Goal: Information Seeking & Learning: Find specific fact

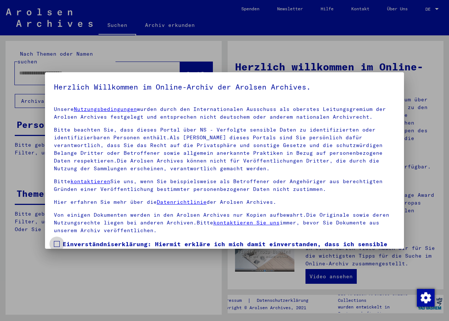
click at [56, 245] on span at bounding box center [57, 244] width 6 height 6
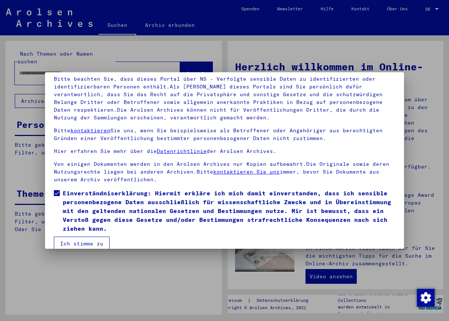
scroll to position [62, 0]
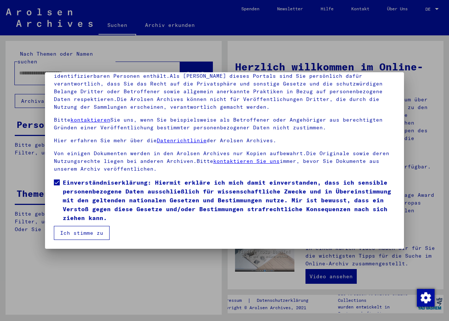
click at [76, 235] on button "Ich stimme zu" at bounding box center [82, 233] width 56 height 14
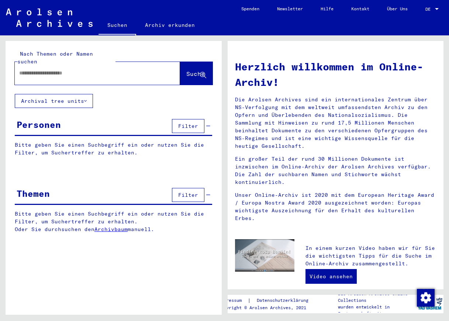
click at [97, 69] on input "text" at bounding box center [88, 73] width 139 height 8
type input "**********"
click at [191, 70] on span "Suche" at bounding box center [195, 73] width 18 height 7
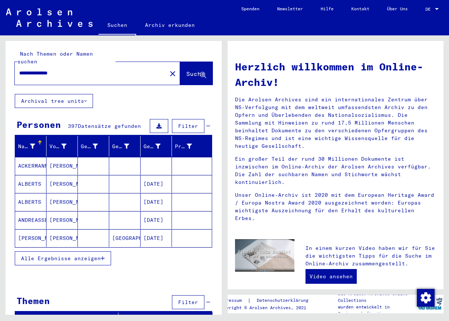
click at [41, 140] on div at bounding box center [40, 140] width 4 height 1
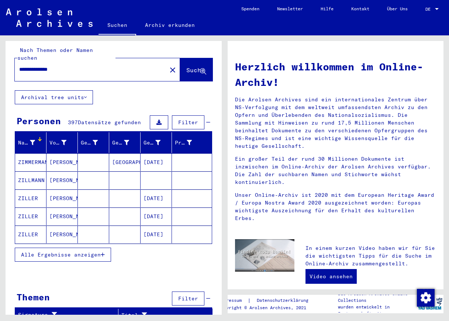
click at [67, 251] on span "Alle Ergebnisse anzeigen" at bounding box center [61, 254] width 80 height 7
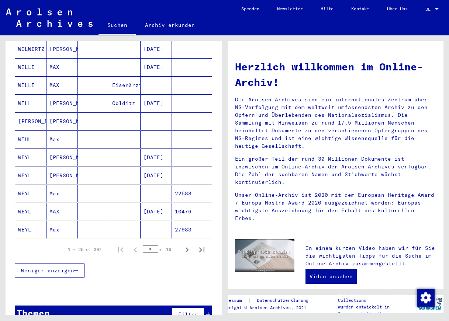
scroll to position [380, 0]
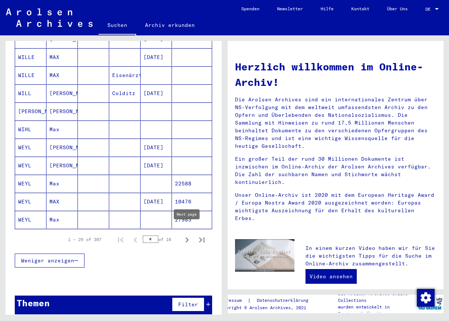
click at [188, 235] on icon "Next page" at bounding box center [187, 240] width 10 height 10
type input "*"
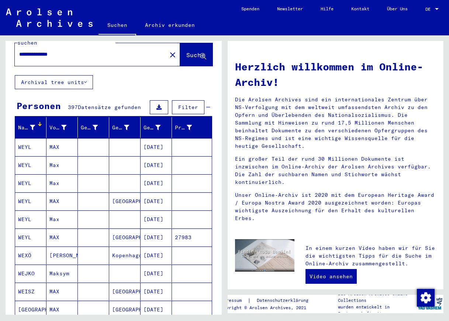
scroll to position [0, 0]
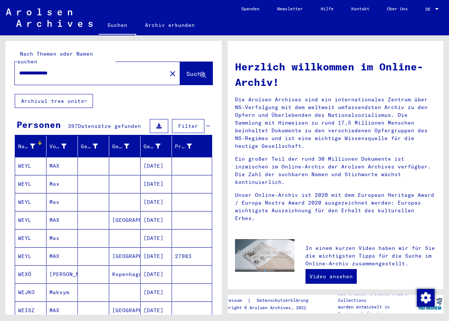
drag, startPoint x: 73, startPoint y: 66, endPoint x: 45, endPoint y: 67, distance: 27.7
click at [36, 69] on input "**********" at bounding box center [88, 73] width 139 height 8
type input "**********"
click at [186, 70] on span "Suche" at bounding box center [195, 73] width 18 height 7
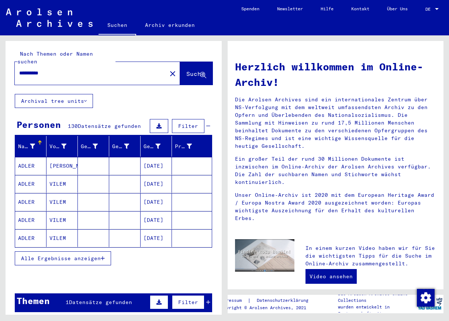
click at [39, 140] on div at bounding box center [40, 140] width 4 height 1
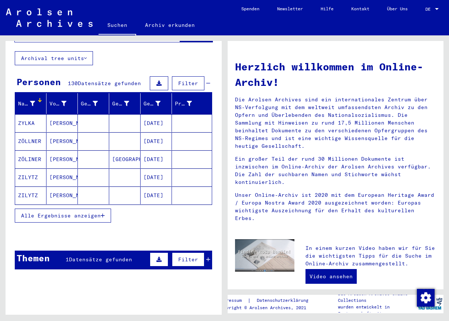
scroll to position [42, 0]
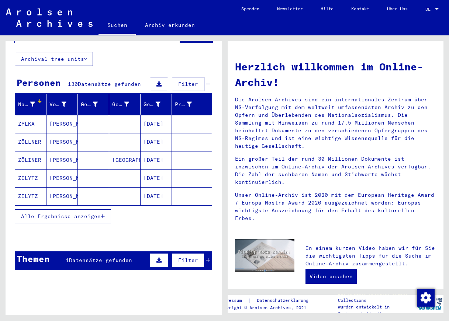
click at [102, 214] on icon "button" at bounding box center [103, 216] width 4 height 5
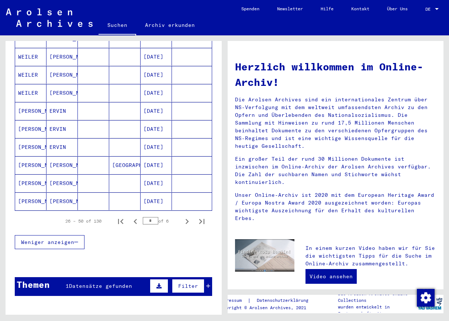
scroll to position [396, 0]
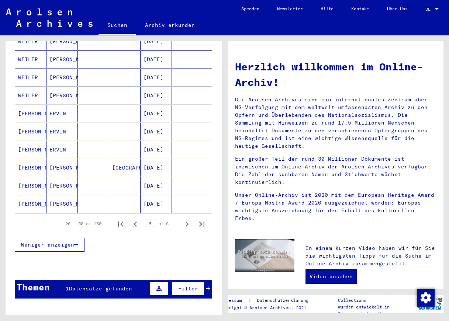
click at [25, 178] on mat-cell "[PERSON_NAME]" at bounding box center [30, 186] width 31 height 18
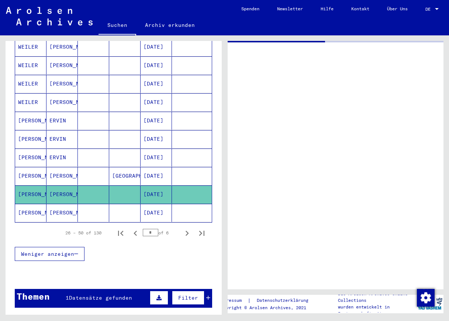
scroll to position [401, 0]
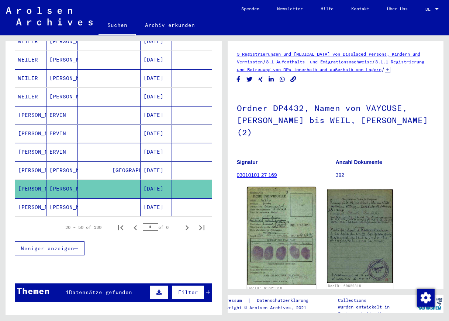
click at [282, 216] on img at bounding box center [281, 236] width 69 height 98
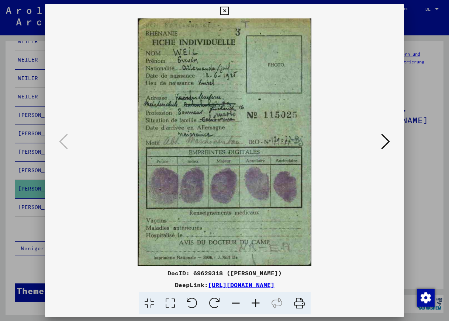
click at [24, 185] on div at bounding box center [224, 160] width 449 height 321
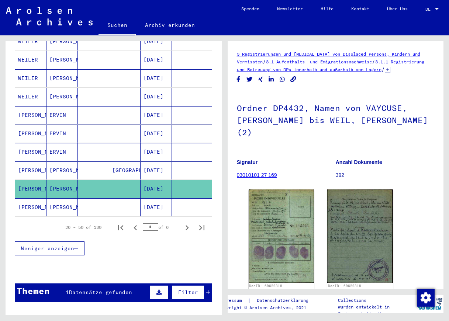
scroll to position [401, 0]
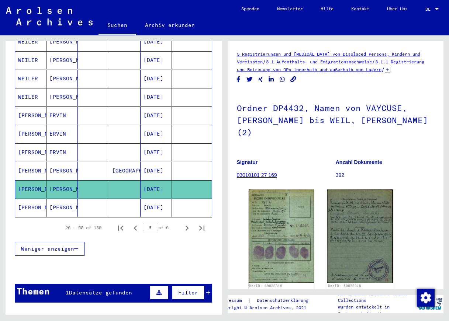
click at [27, 108] on mat-cell "[PERSON_NAME]" at bounding box center [30, 116] width 31 height 18
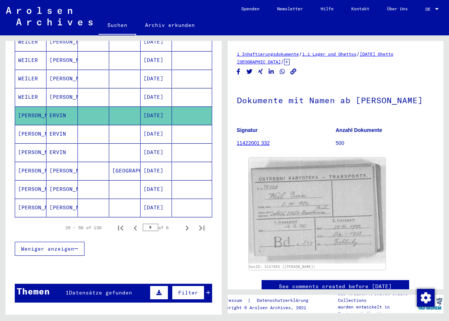
click at [24, 128] on mat-cell "[PERSON_NAME]" at bounding box center [30, 134] width 31 height 18
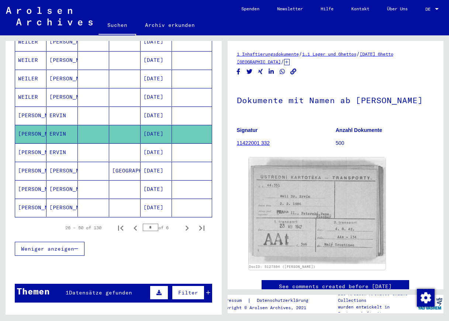
click at [24, 146] on mat-cell "[PERSON_NAME]" at bounding box center [30, 152] width 31 height 18
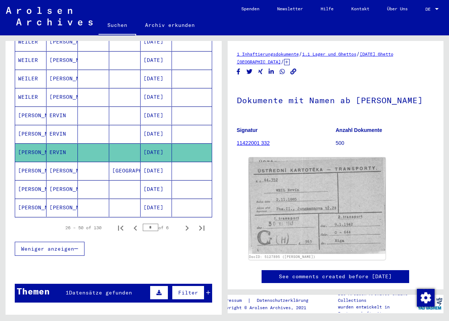
click at [24, 164] on mat-cell "[PERSON_NAME]" at bounding box center [30, 171] width 31 height 18
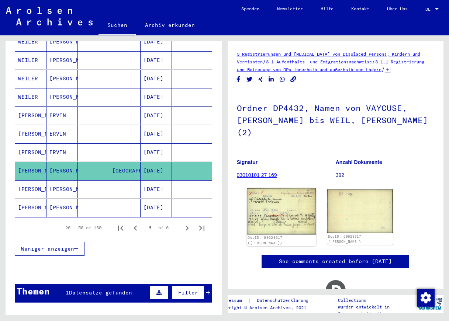
click at [298, 199] on img at bounding box center [281, 211] width 69 height 46
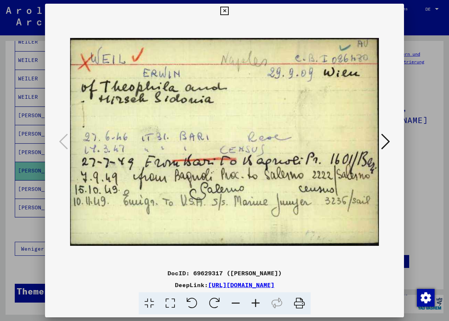
click at [25, 165] on div at bounding box center [224, 160] width 449 height 321
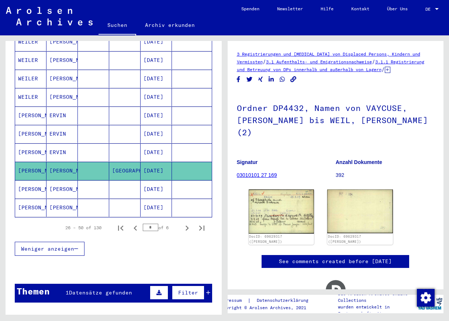
click at [25, 199] on mat-cell "[PERSON_NAME]" at bounding box center [30, 208] width 31 height 18
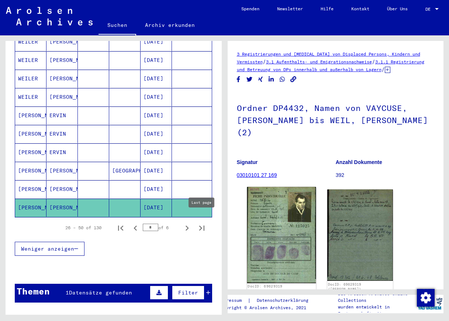
click at [281, 219] on img at bounding box center [281, 235] width 69 height 96
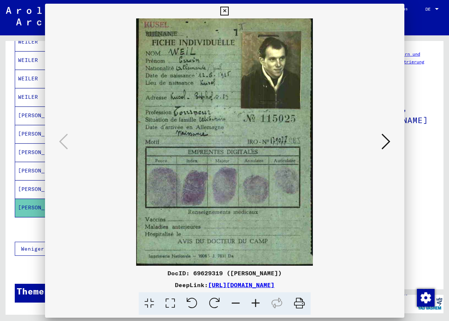
click at [281, 219] on img at bounding box center [224, 141] width 309 height 247
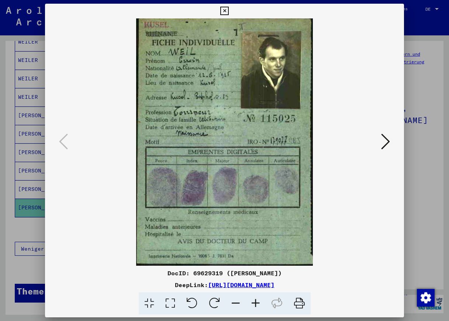
click at [34, 202] on div at bounding box center [224, 160] width 449 height 321
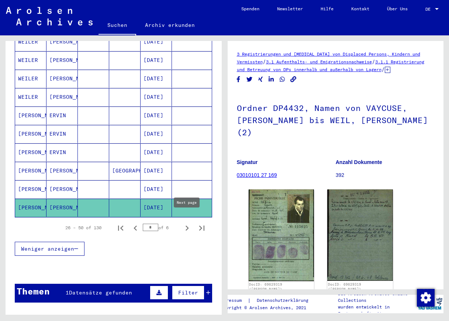
click at [188, 226] on icon "Next page" at bounding box center [186, 228] width 3 height 5
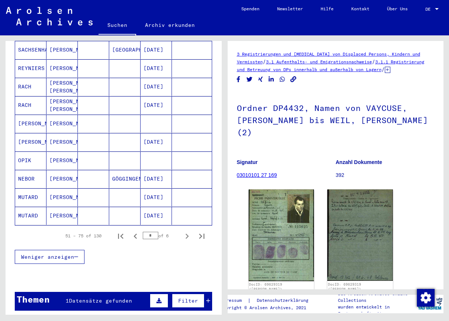
scroll to position [444, 0]
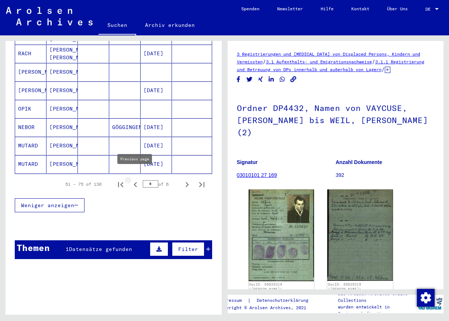
click at [135, 182] on icon "Previous page" at bounding box center [134, 184] width 3 height 5
type input "*"
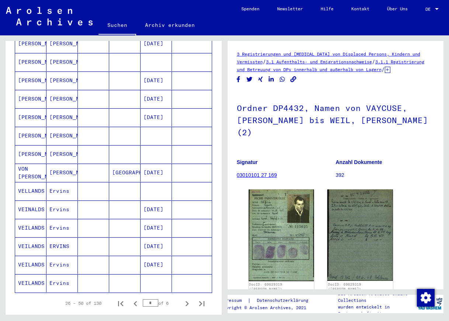
scroll to position [324, 0]
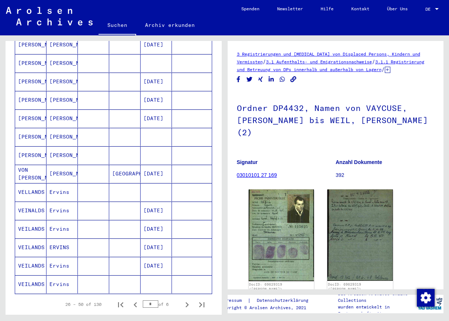
click at [28, 147] on mat-cell "[PERSON_NAME]" at bounding box center [30, 155] width 31 height 18
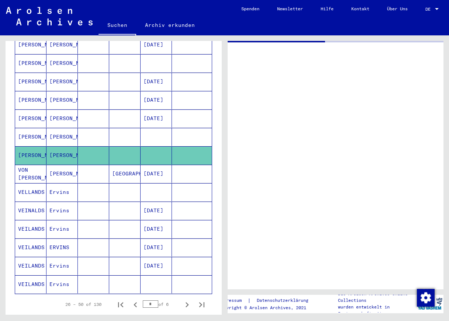
scroll to position [321, 0]
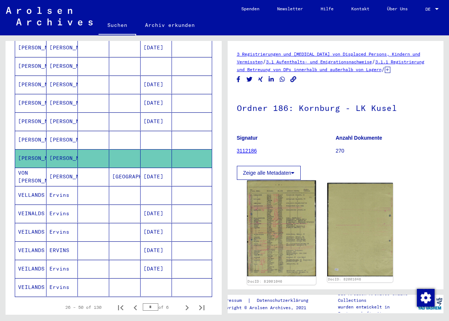
click at [277, 245] on img at bounding box center [281, 228] width 69 height 96
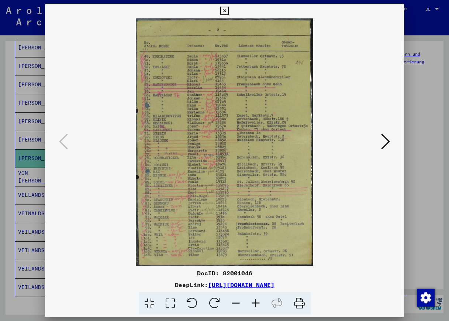
click at [29, 150] on div at bounding box center [224, 160] width 449 height 321
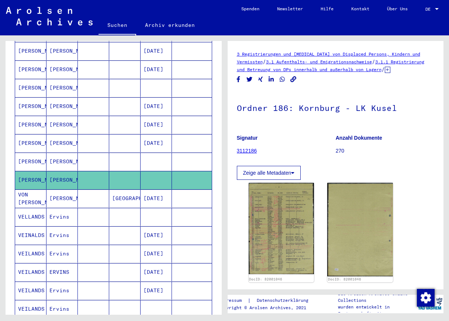
scroll to position [298, 0]
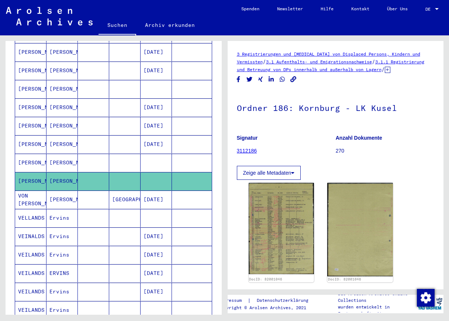
click at [24, 100] on mat-cell "[PERSON_NAME]" at bounding box center [30, 107] width 31 height 18
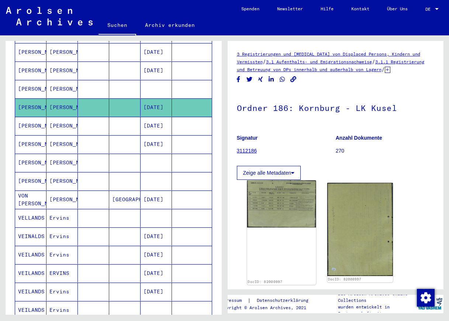
click at [295, 214] on img at bounding box center [281, 203] width 69 height 47
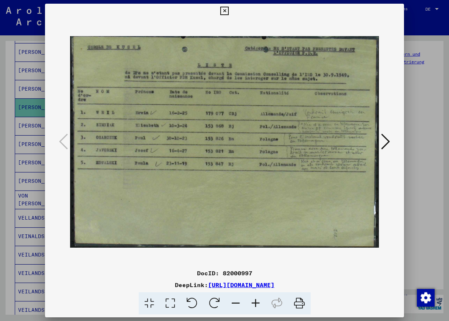
click at [31, 101] on div at bounding box center [224, 160] width 449 height 321
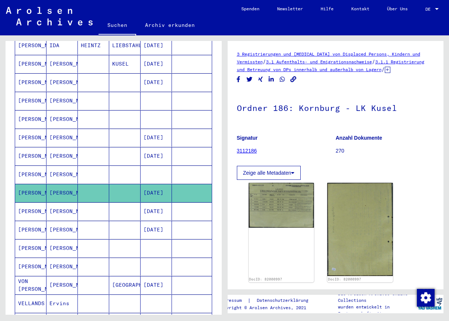
scroll to position [212, 0]
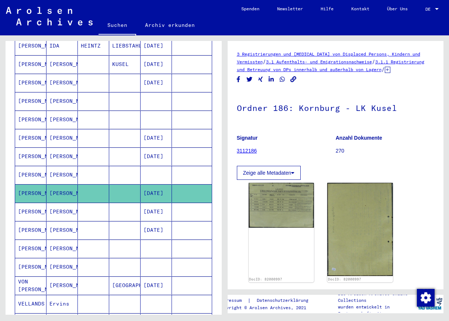
click at [27, 76] on mat-cell "[PERSON_NAME]" at bounding box center [30, 83] width 31 height 18
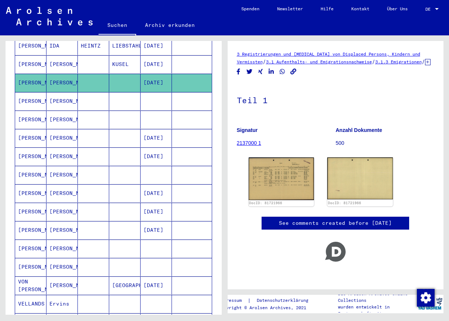
click at [27, 76] on mat-cell "[PERSON_NAME]" at bounding box center [30, 83] width 31 height 18
click at [297, 188] on img at bounding box center [281, 178] width 69 height 45
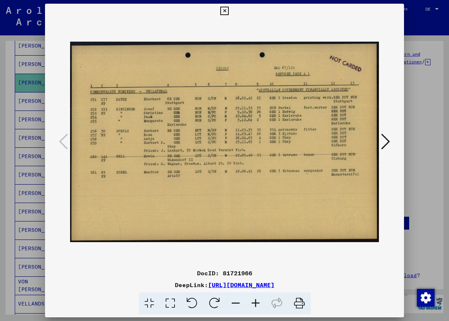
click at [27, 77] on div at bounding box center [224, 160] width 449 height 321
